Goal: Task Accomplishment & Management: Manage account settings

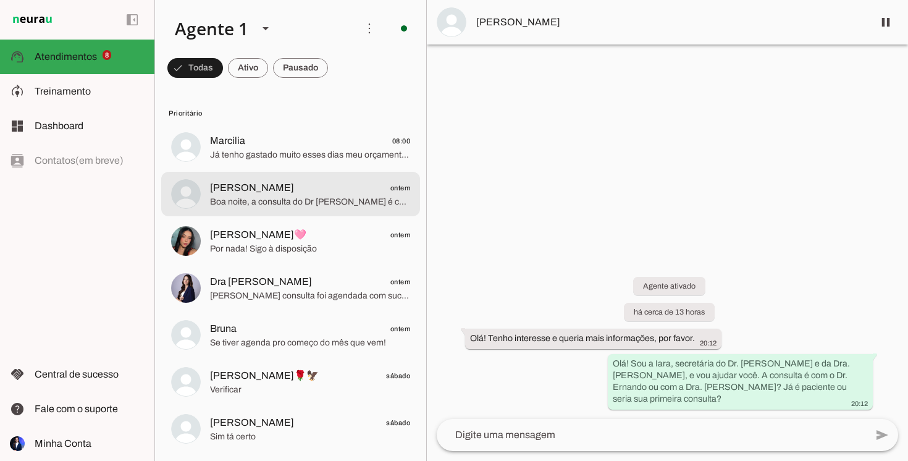
scroll to position [4, 0]
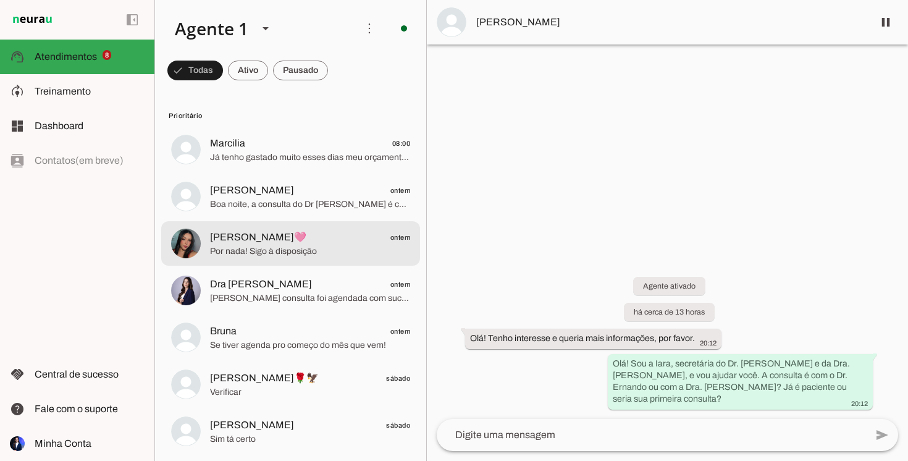
click at [240, 241] on span "[PERSON_NAME]🩷" at bounding box center [258, 237] width 96 height 15
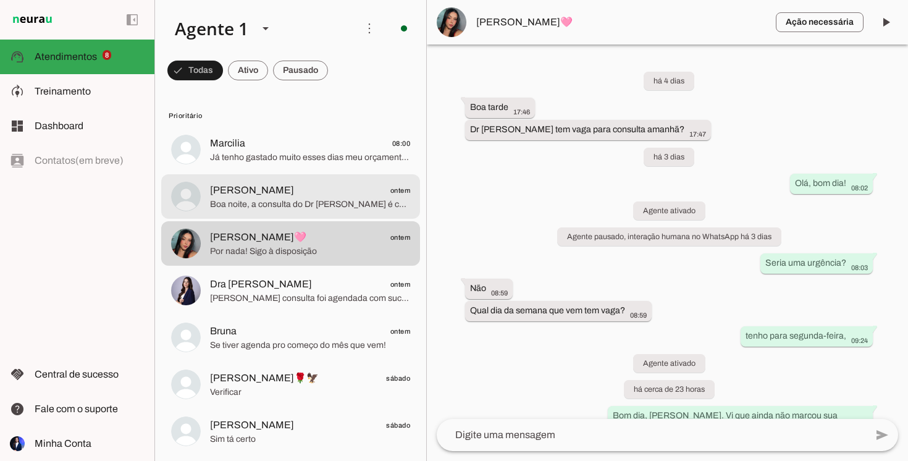
click at [322, 214] on md-item "[PERSON_NAME] ontem Boa noite, a consulta do Dr [PERSON_NAME] é completa, já in…" at bounding box center [290, 196] width 259 height 44
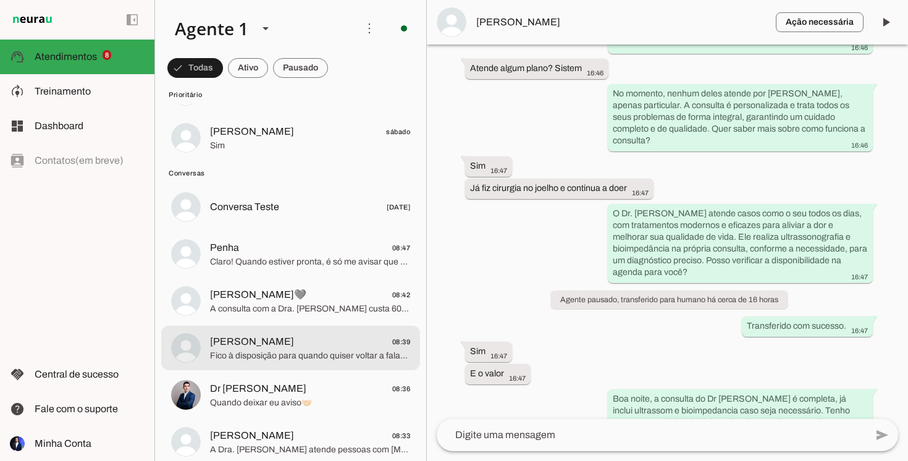
scroll to position [362, 0]
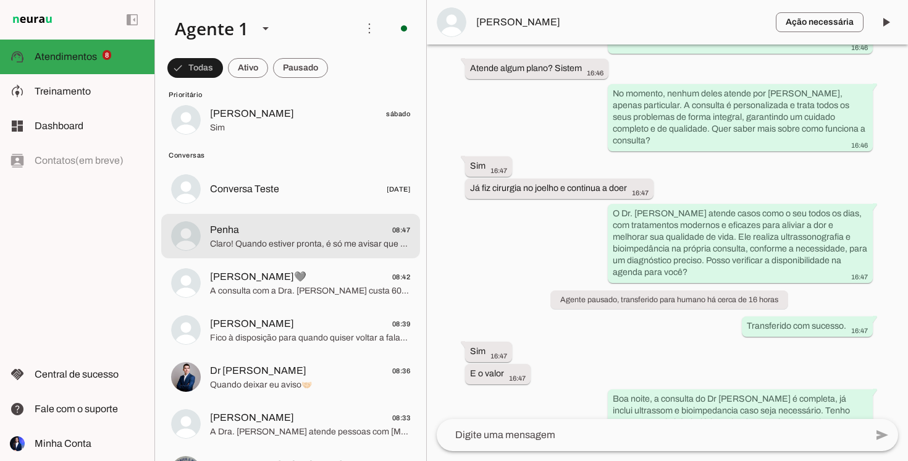
click at [269, 245] on span "Claro! Quando estiver pronta, é só me avisar que verifico a agenda para você. E…" at bounding box center [310, 244] width 200 height 12
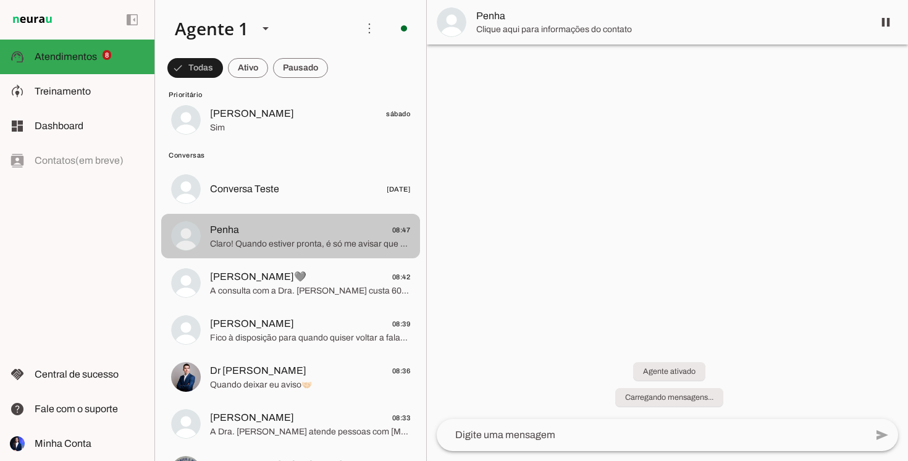
scroll to position [236, 0]
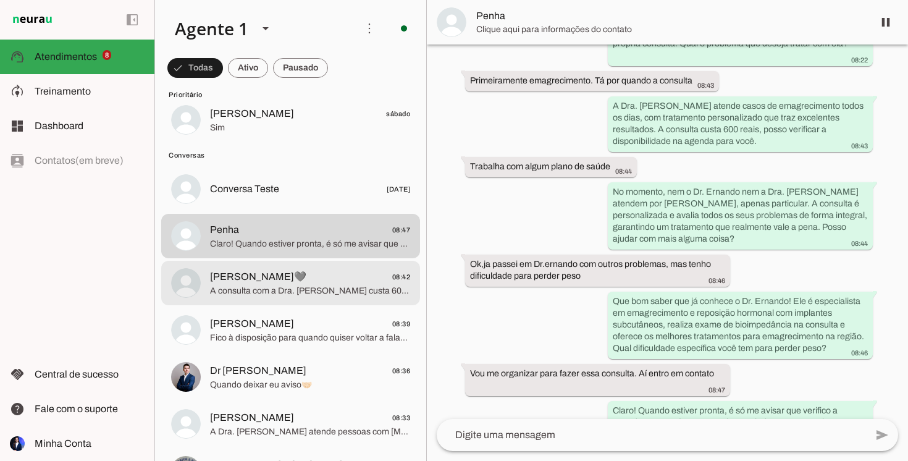
click at [365, 292] on span "A consulta com a Dra. [PERSON_NAME] custa 600 reais, e posso verificar a dispon…" at bounding box center [310, 291] width 200 height 12
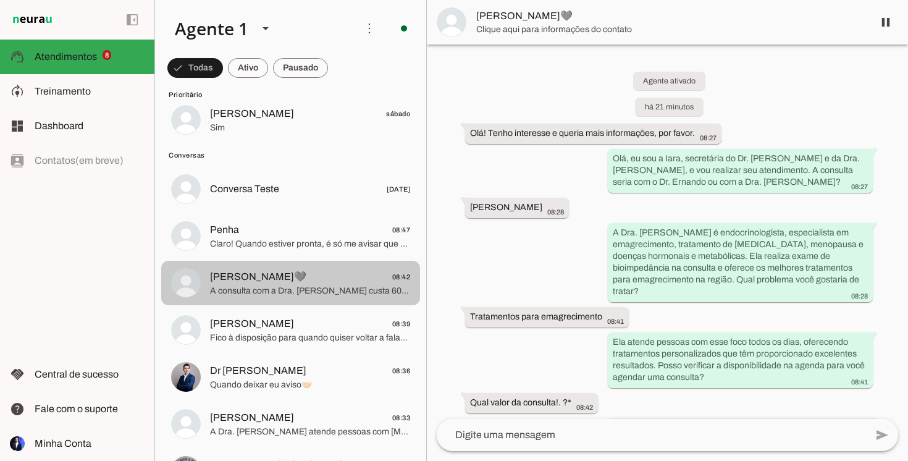
scroll to position [41, 0]
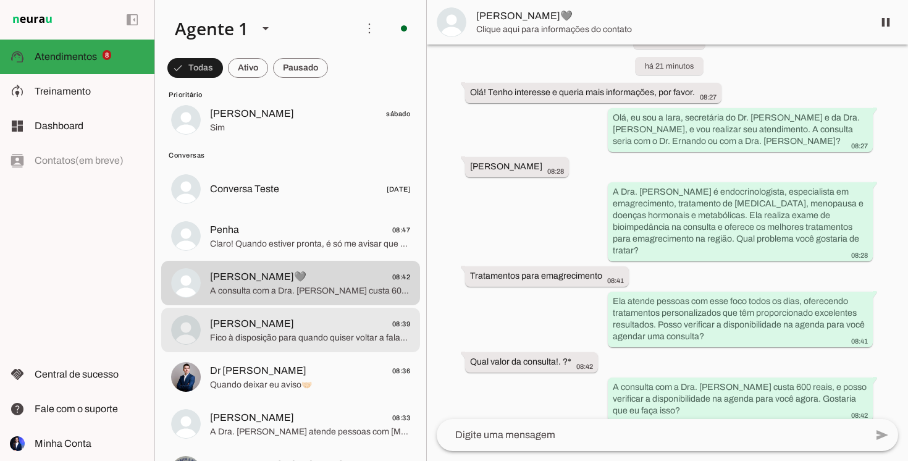
click at [281, 326] on span "[PERSON_NAME] 08:39" at bounding box center [310, 323] width 200 height 15
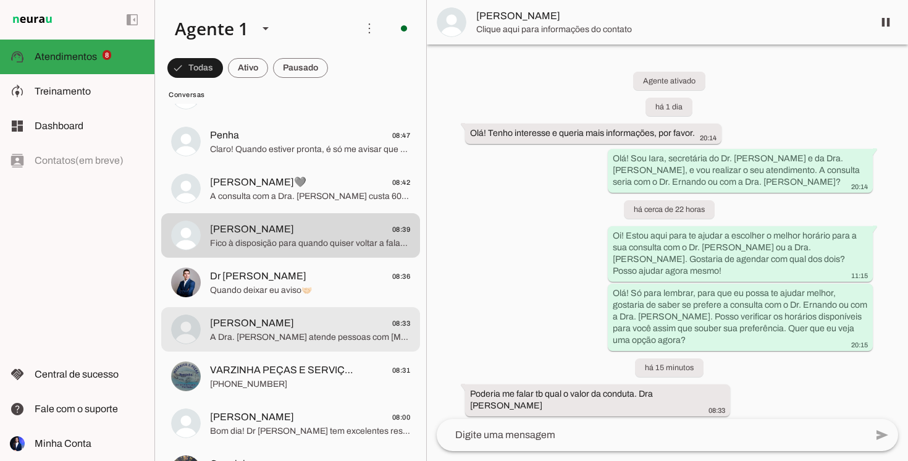
scroll to position [459, 0]
click at [281, 326] on span "[PERSON_NAME] 08:33" at bounding box center [310, 321] width 200 height 15
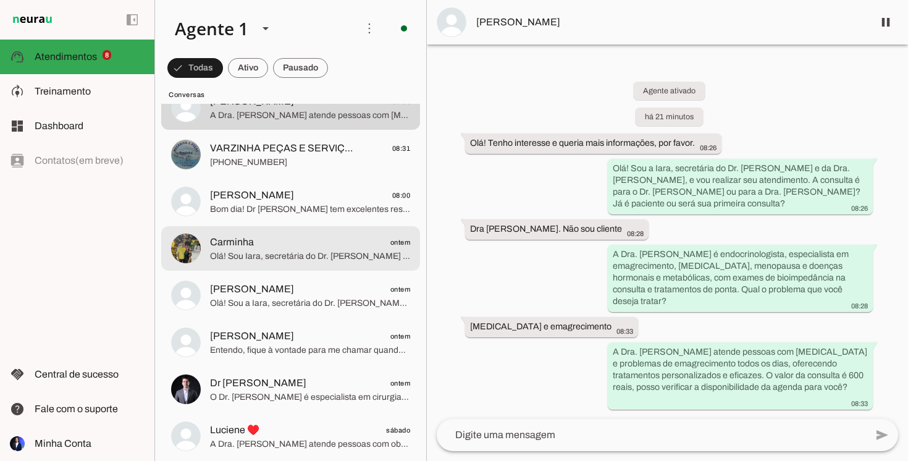
scroll to position [685, 0]
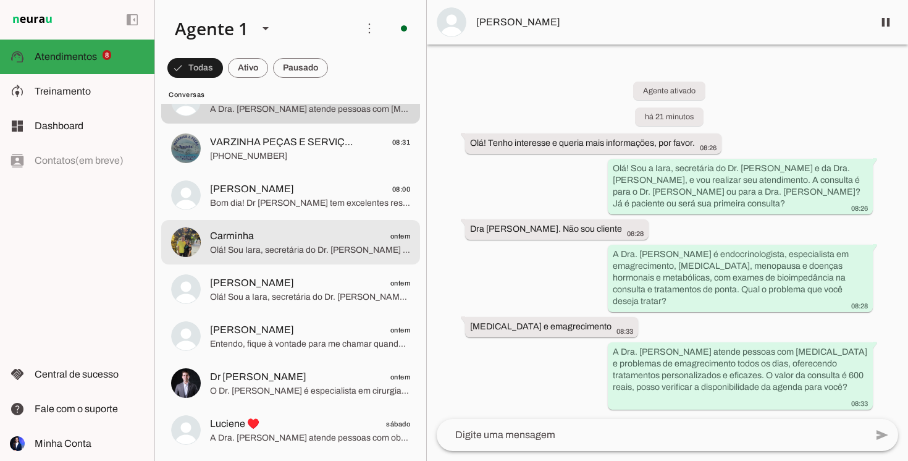
click at [386, 242] on span "Carminha ontem" at bounding box center [310, 236] width 200 height 15
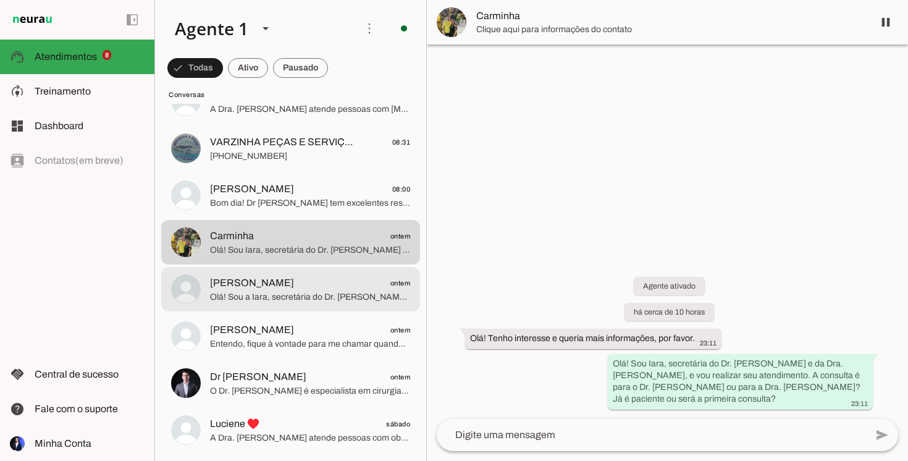
click at [360, 287] on span "[PERSON_NAME] ontem" at bounding box center [310, 283] width 200 height 15
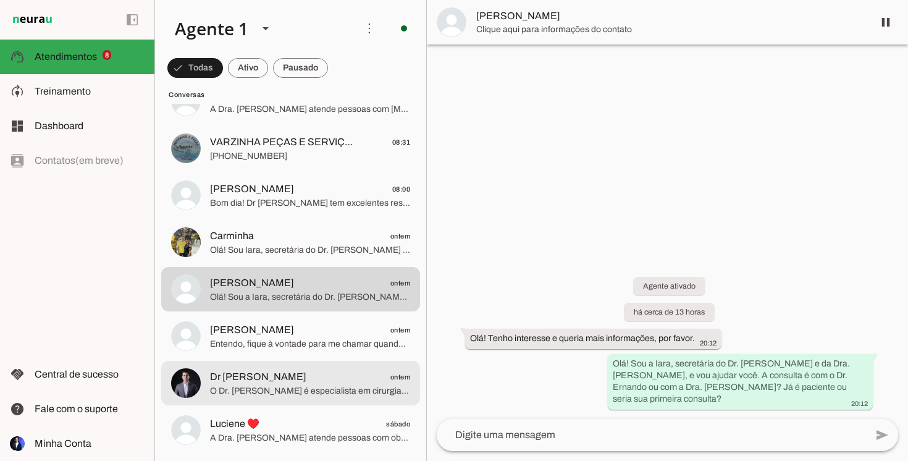
click at [327, 368] on div at bounding box center [310, 383] width 200 height 30
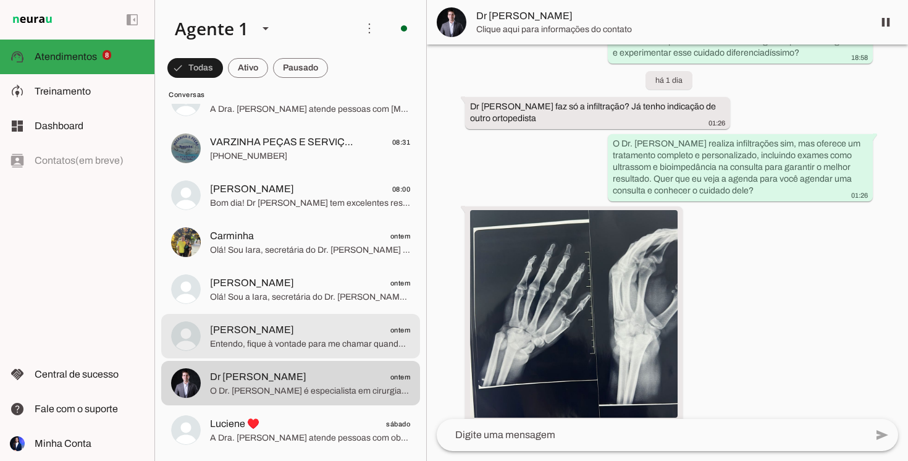
click at [327, 344] on span "Entendo, fique à vontade para me chamar quando quiser retomar, estarei aqui par…" at bounding box center [310, 344] width 200 height 12
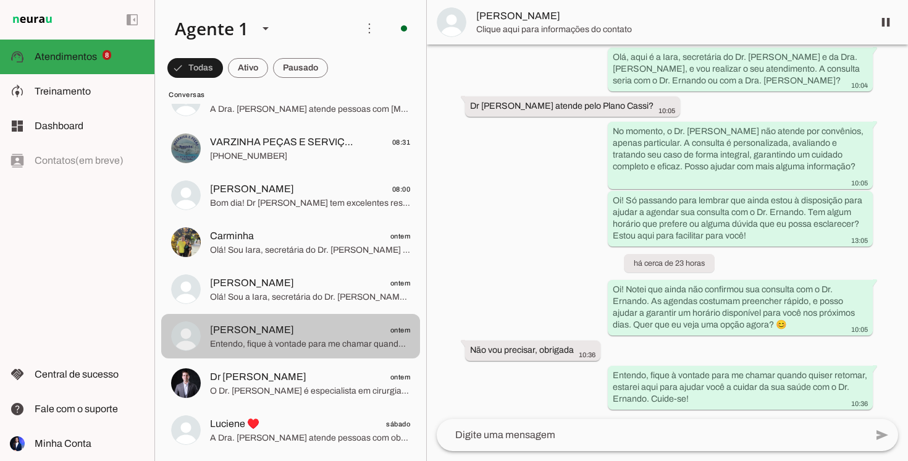
scroll to position [90, 0]
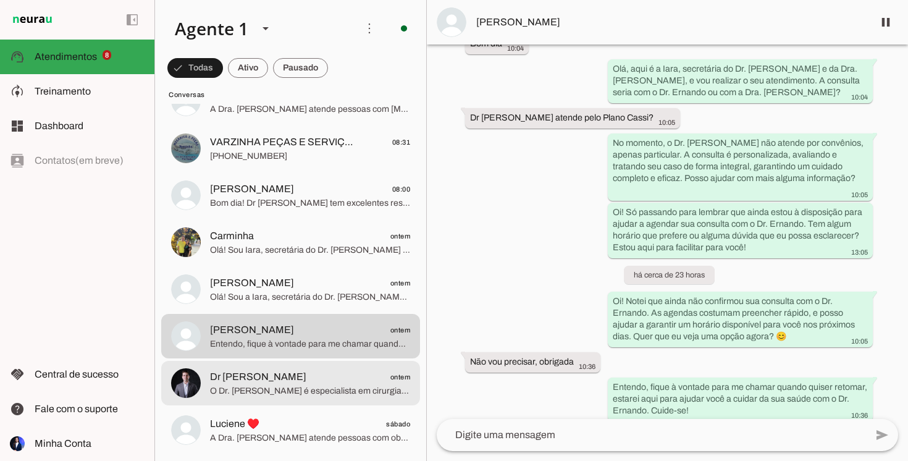
click at [268, 362] on md-item "Dr [PERSON_NAME] ontem O Dr. [PERSON_NAME] é especialista em cirurgia do ombro,…" at bounding box center [290, 383] width 259 height 44
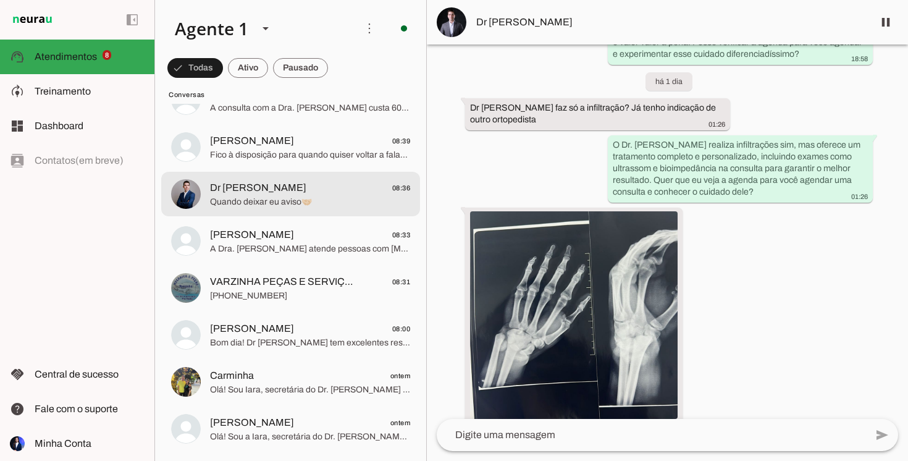
scroll to position [575, 0]
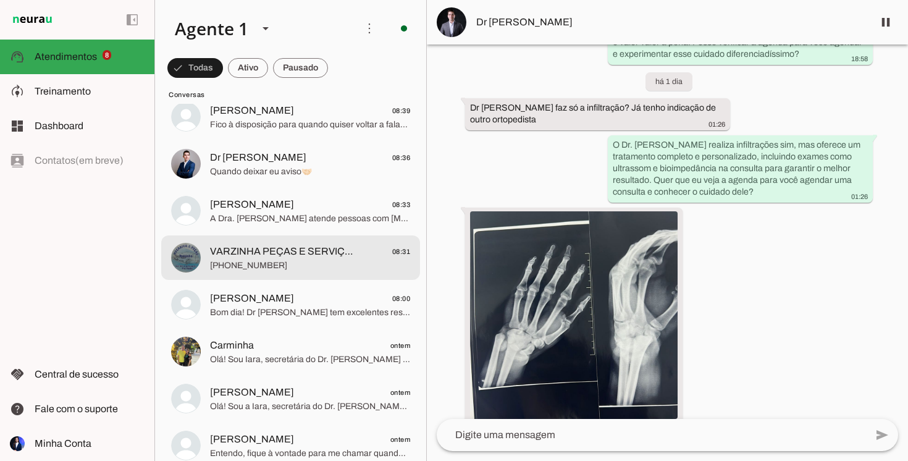
click at [274, 260] on span "[PHONE_NUMBER]" at bounding box center [310, 266] width 200 height 12
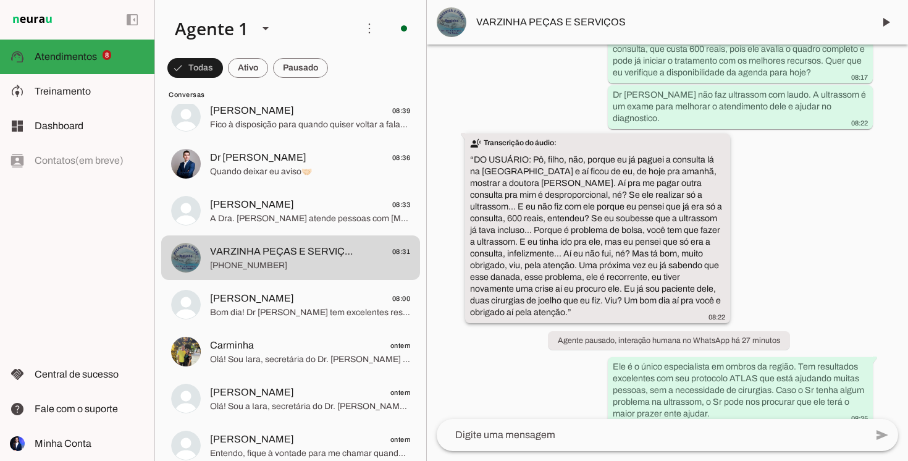
scroll to position [1268, 0]
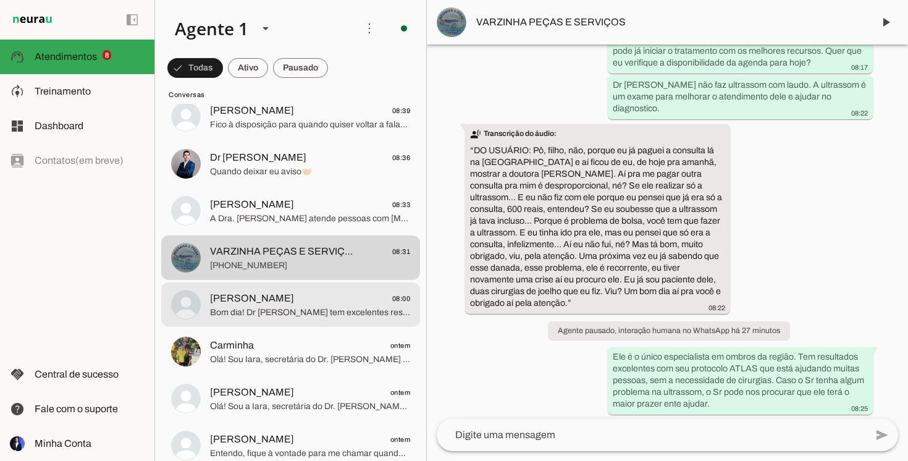
click at [258, 303] on span "[PERSON_NAME] 08:00" at bounding box center [310, 298] width 200 height 15
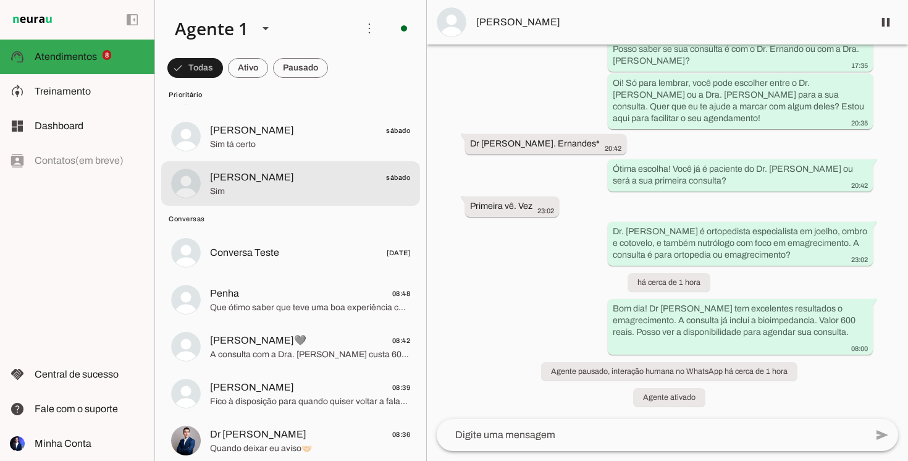
scroll to position [305, 0]
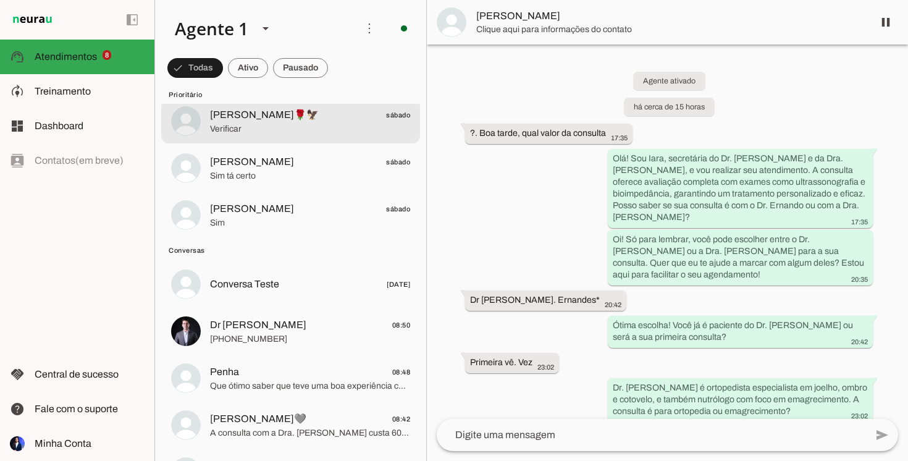
scroll to position [307, 0]
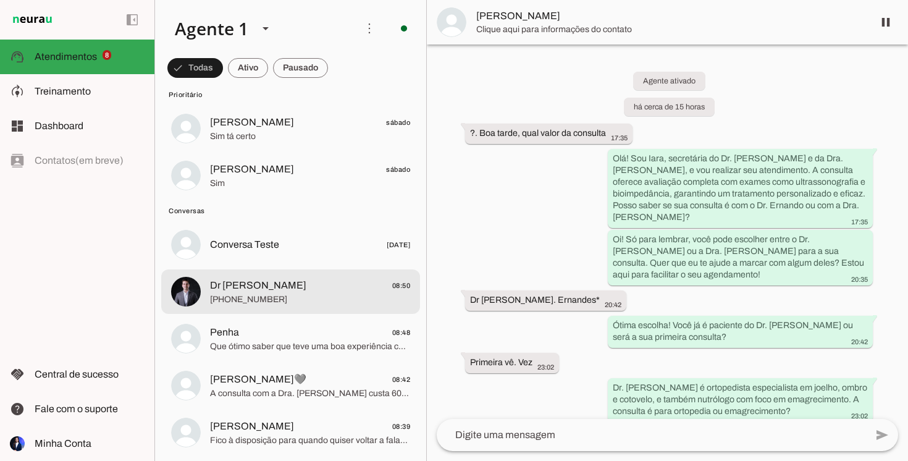
click at [252, 284] on span "Dr [PERSON_NAME]" at bounding box center [258, 285] width 96 height 15
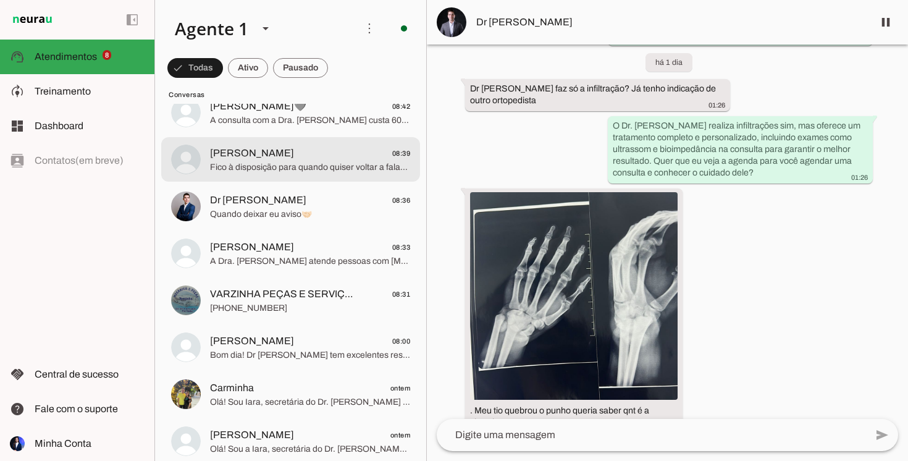
scroll to position [591, 0]
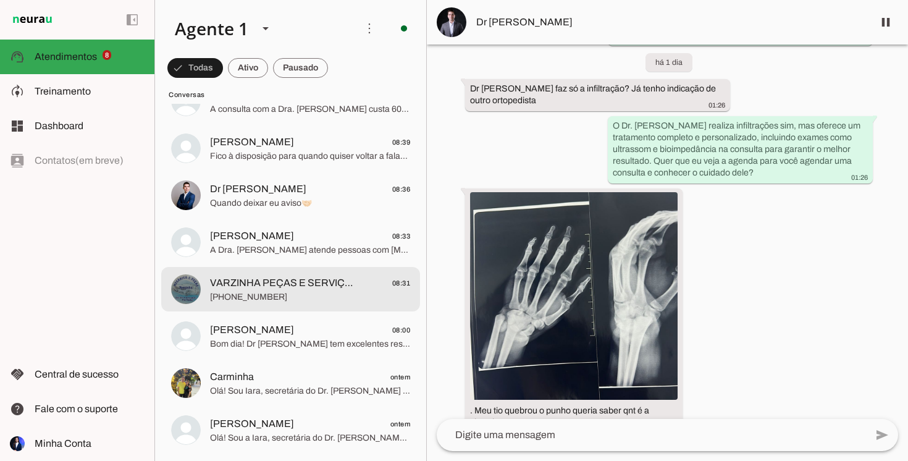
click at [324, 287] on span "VARZINHA PEÇAS E SERVIÇOS" at bounding box center [282, 283] width 144 height 15
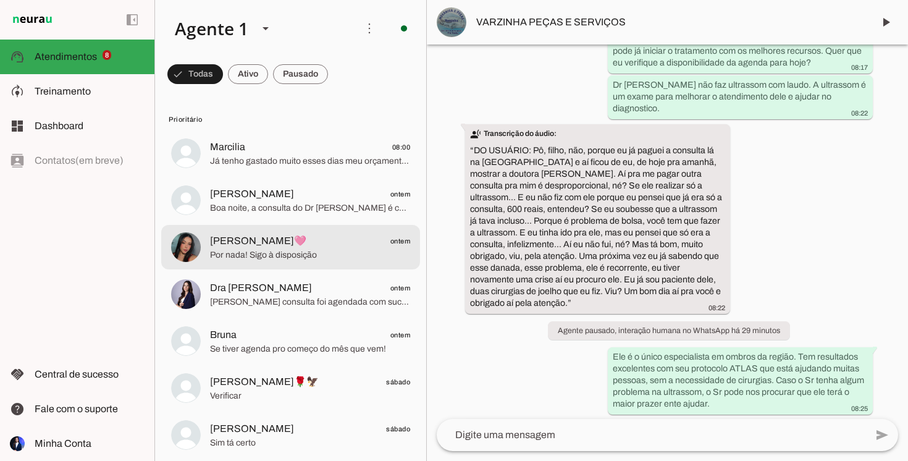
click at [322, 239] on span "Mayra Melo🩷 ontem" at bounding box center [310, 241] width 200 height 15
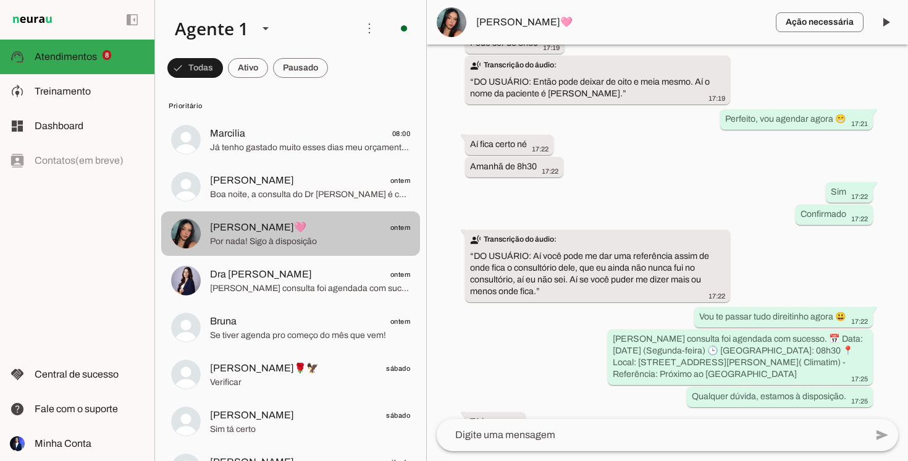
scroll to position [23, 0]
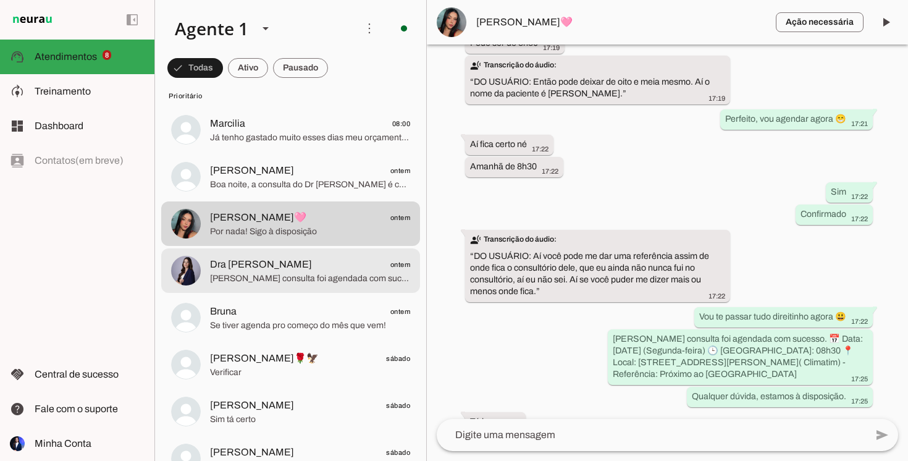
click at [295, 280] on span "[PERSON_NAME] consulta foi agendada com sucesso. 📅 Data: [DATE] (Segunda-feira)…" at bounding box center [310, 279] width 200 height 12
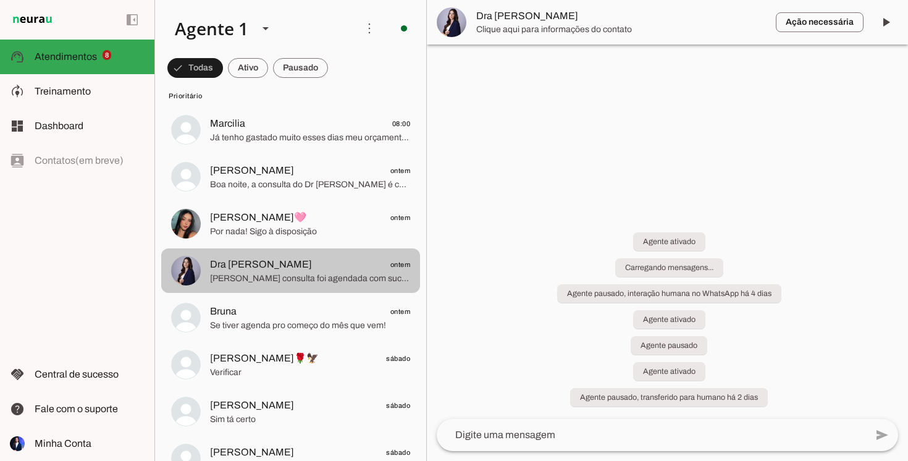
scroll to position [1575, 0]
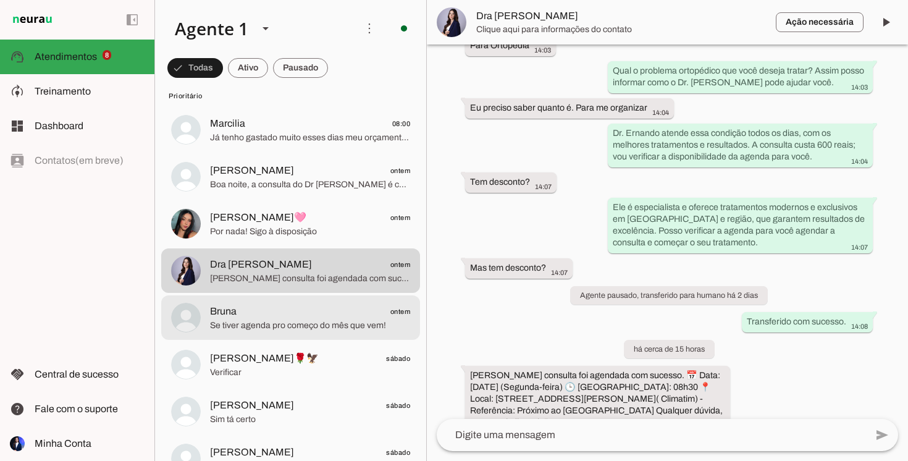
click at [332, 323] on span "Se tiver agenda pro começo do mês que vem!" at bounding box center [310, 325] width 200 height 12
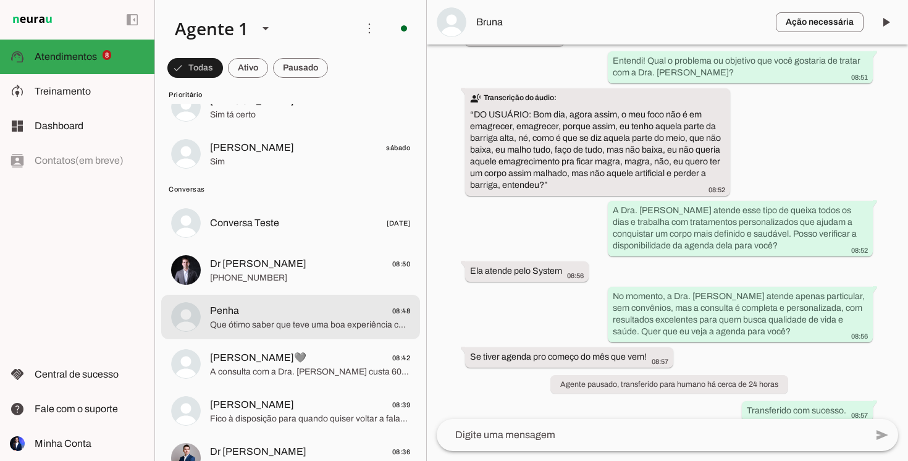
scroll to position [327, 0]
click at [332, 323] on span "Que ótimo saber que teve uma boa experiência com o Dr. Ernando no tratamento do…" at bounding box center [310, 326] width 200 height 12
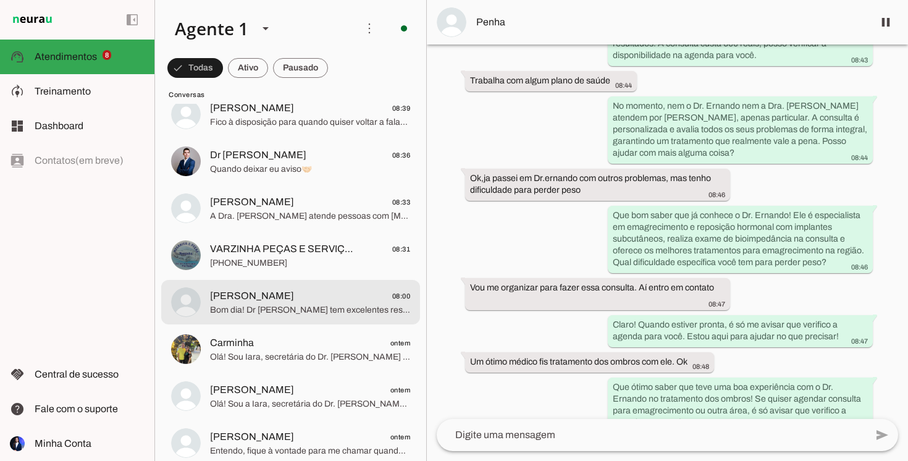
scroll to position [632, 0]
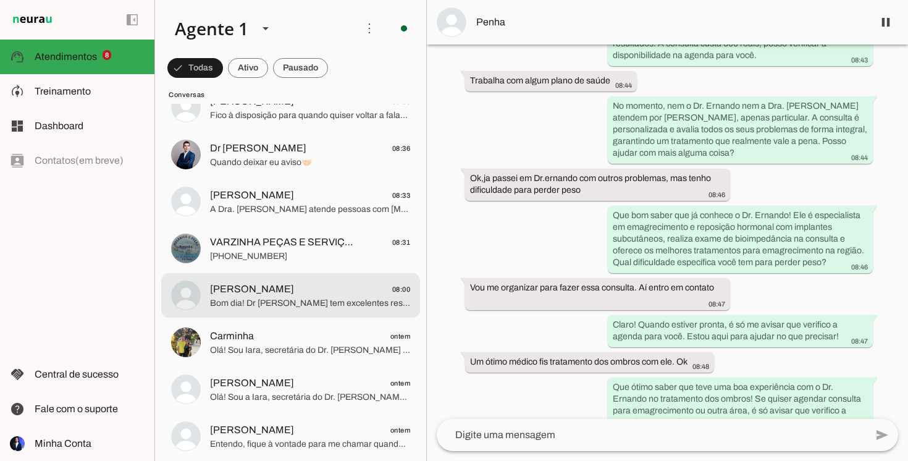
click at [320, 316] on md-item "Pedro Lira 08:00 Bom dia! Dr Ernando tem excelentes resultados o emagrecimento.…" at bounding box center [290, 295] width 259 height 44
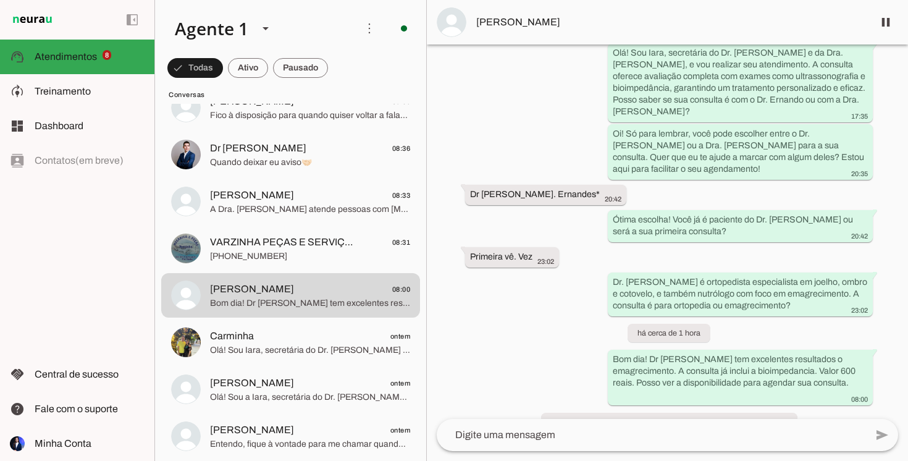
scroll to position [156, 0]
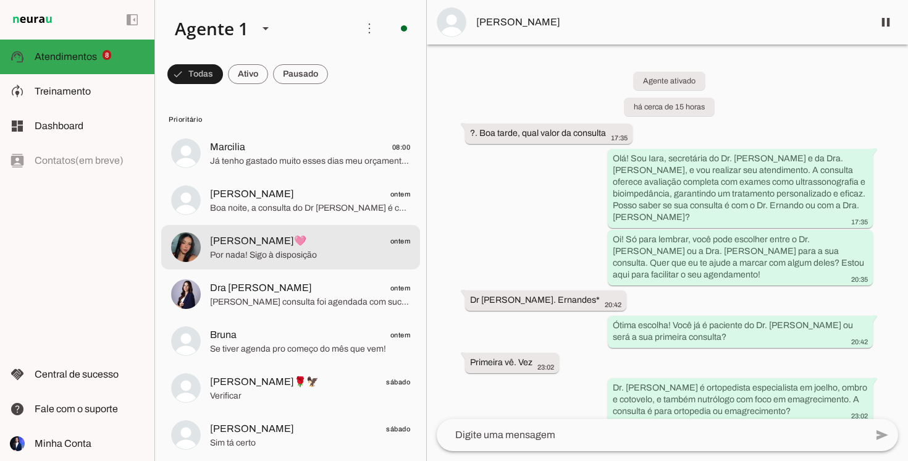
click at [266, 248] on span "[PERSON_NAME]🩷" at bounding box center [258, 241] width 96 height 15
